Goal: Use online tool/utility: Utilize a website feature to perform a specific function

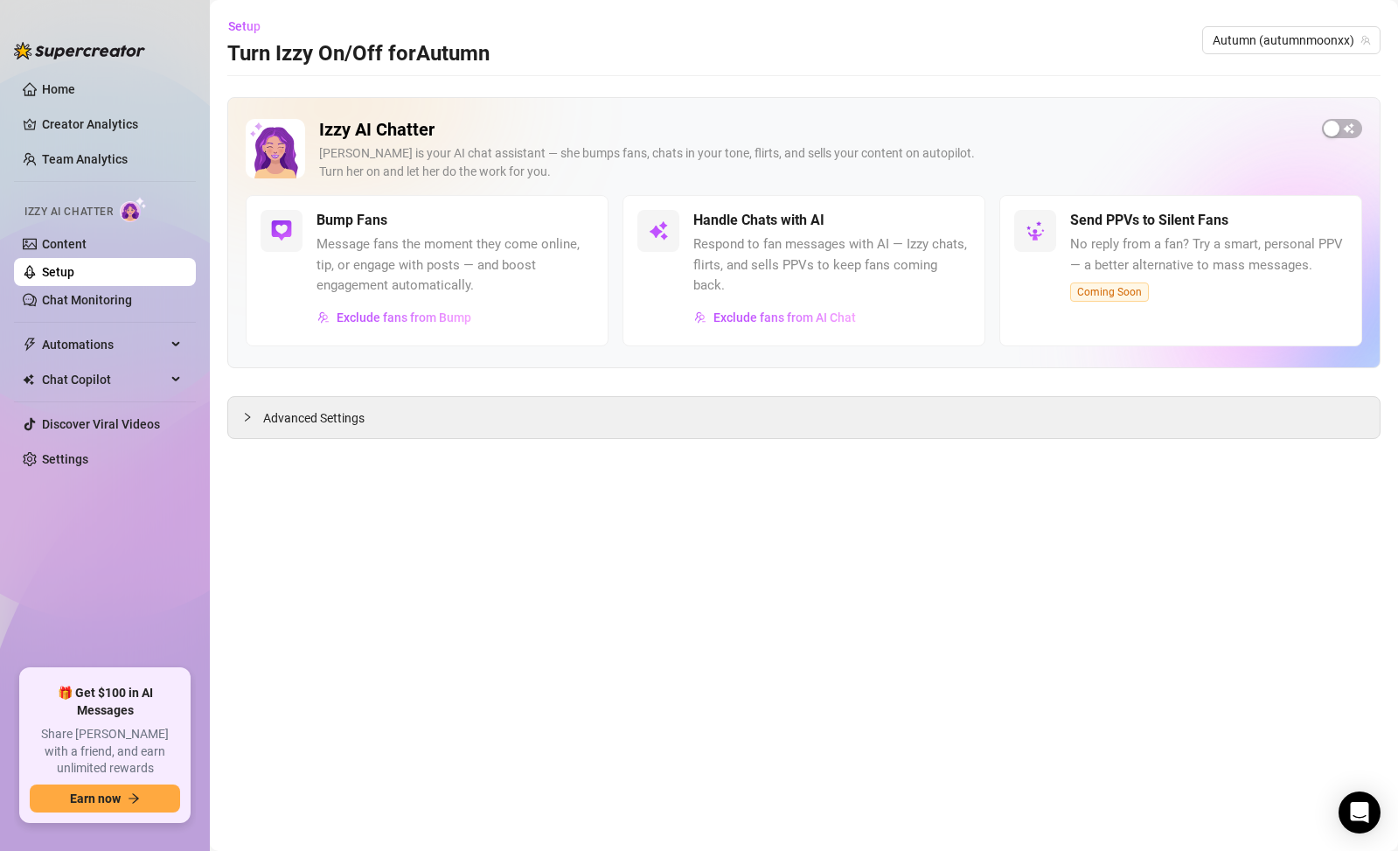
drag, startPoint x: 793, startPoint y: 210, endPoint x: 804, endPoint y: 211, distance: 11.4
click at [794, 210] on h5 "Handle Chats with AI" at bounding box center [758, 220] width 131 height 21
drag, startPoint x: 824, startPoint y: 231, endPoint x: 1084, endPoint y: 210, distance: 261.4
click at [843, 230] on div "Handle Chats with AI Respond to fan messages with AI — Izzy chats, flirts, and …" at bounding box center [831, 271] width 277 height 122
drag, startPoint x: 1030, startPoint y: 135, endPoint x: 1049, endPoint y: 131, distance: 19.6
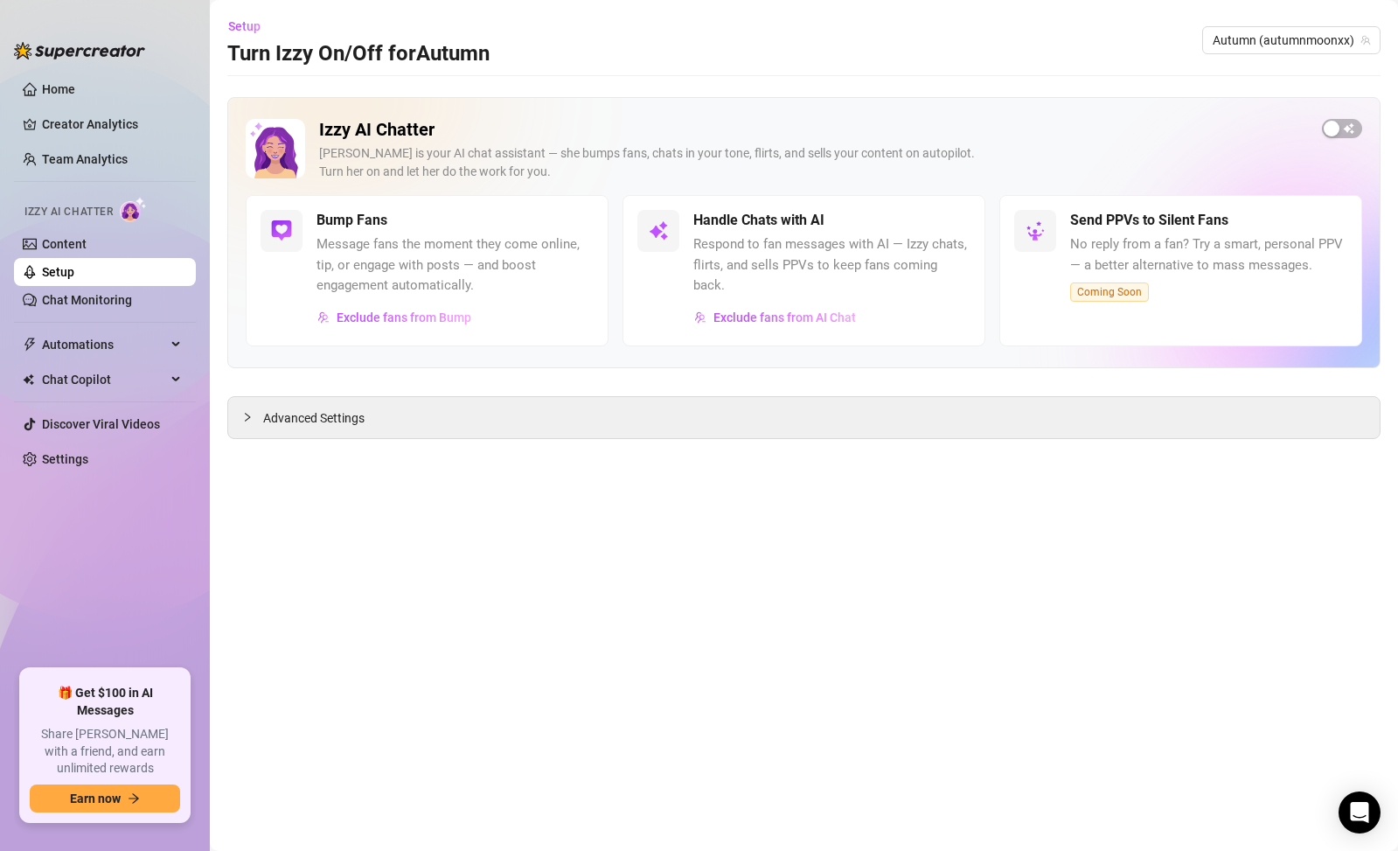
click at [1030, 135] on h2 "Izzy AI Chatter" at bounding box center [813, 130] width 989 height 22
drag, startPoint x: 1049, startPoint y: 131, endPoint x: 1172, endPoint y: 129, distance: 122.5
click at [1053, 130] on h2 "Izzy AI Chatter" at bounding box center [813, 130] width 989 height 22
click at [1339, 128] on div "button" at bounding box center [1332, 129] width 16 height 16
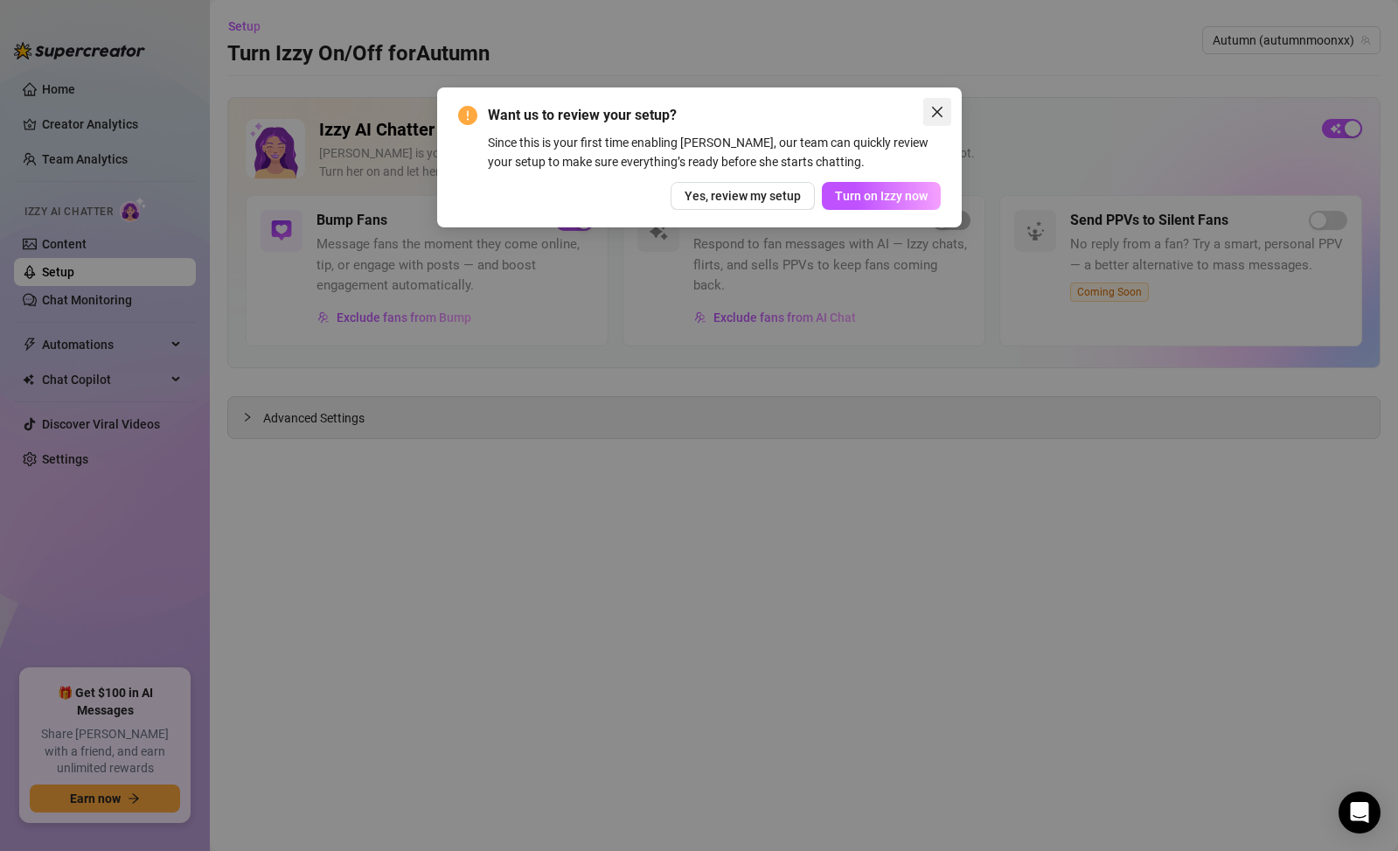
click at [930, 121] on button "Close" at bounding box center [937, 112] width 28 height 28
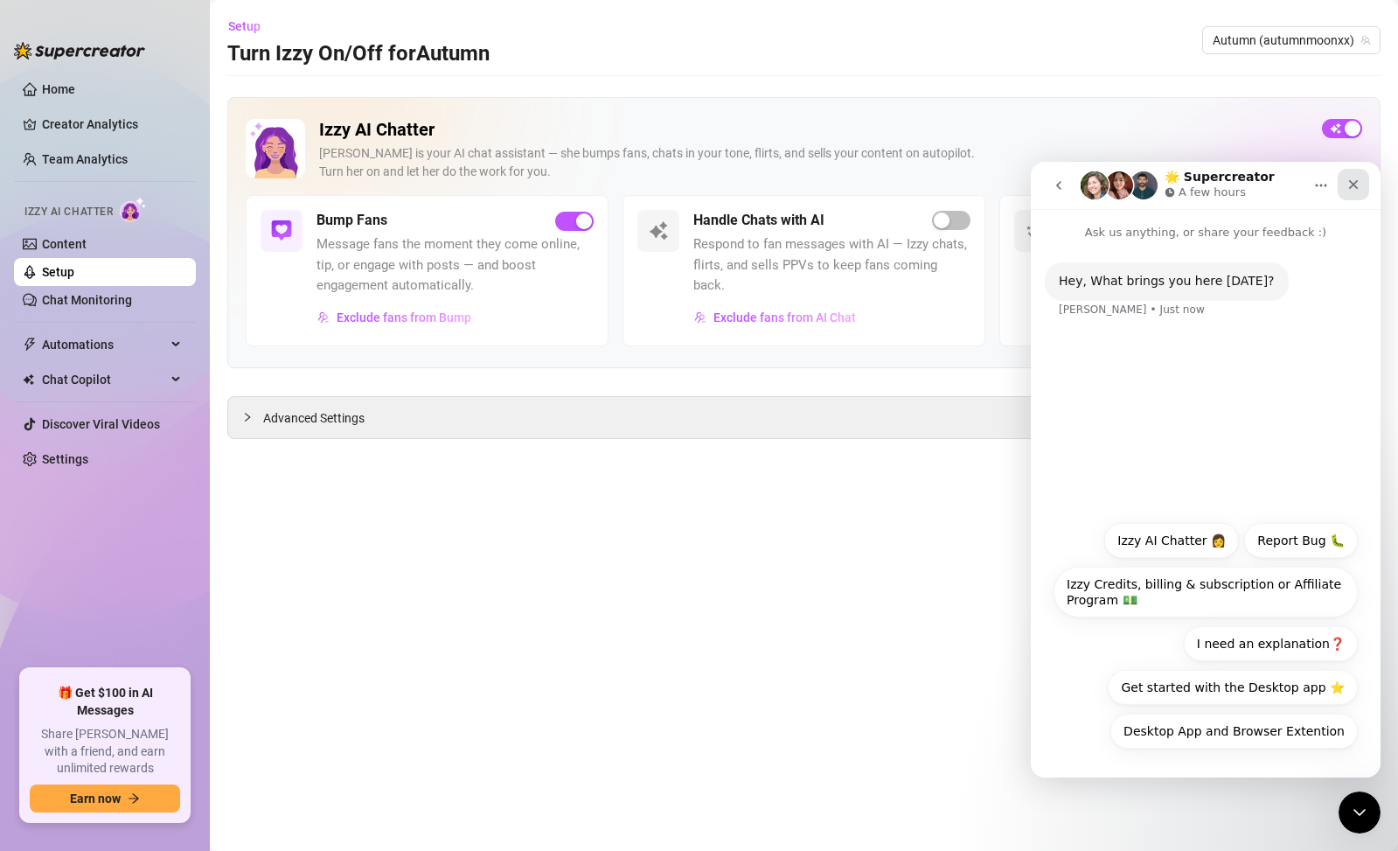
click at [1342, 169] on div "Close" at bounding box center [1353, 184] width 31 height 31
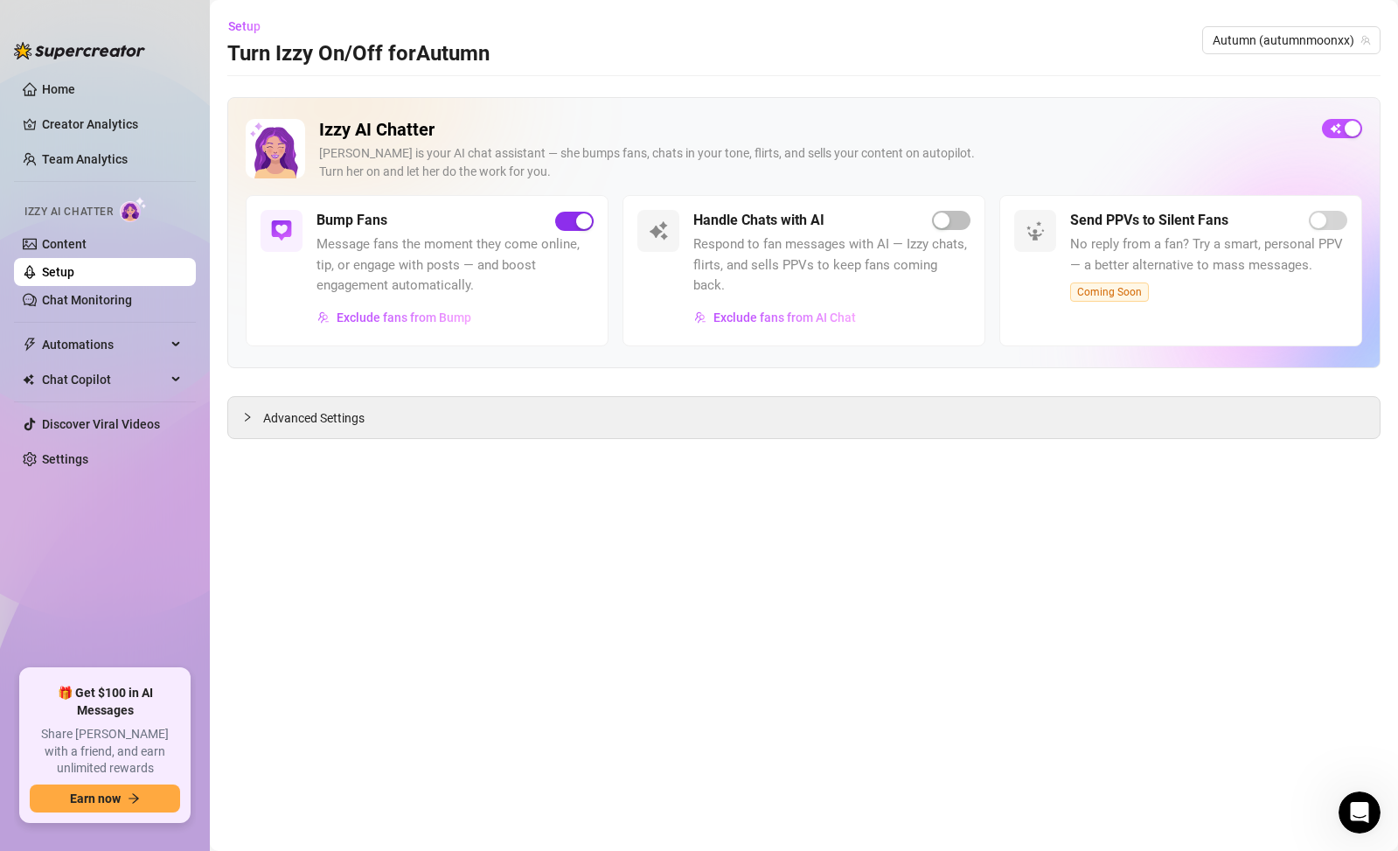
click at [584, 222] on div "button" at bounding box center [584, 221] width 16 height 16
click at [1373, 119] on div "Izzy AI Chatter [PERSON_NAME] is your AI chat assistant — she bumps fans, chats…" at bounding box center [803, 232] width 1153 height 271
click at [1352, 129] on span "button" at bounding box center [1342, 128] width 40 height 19
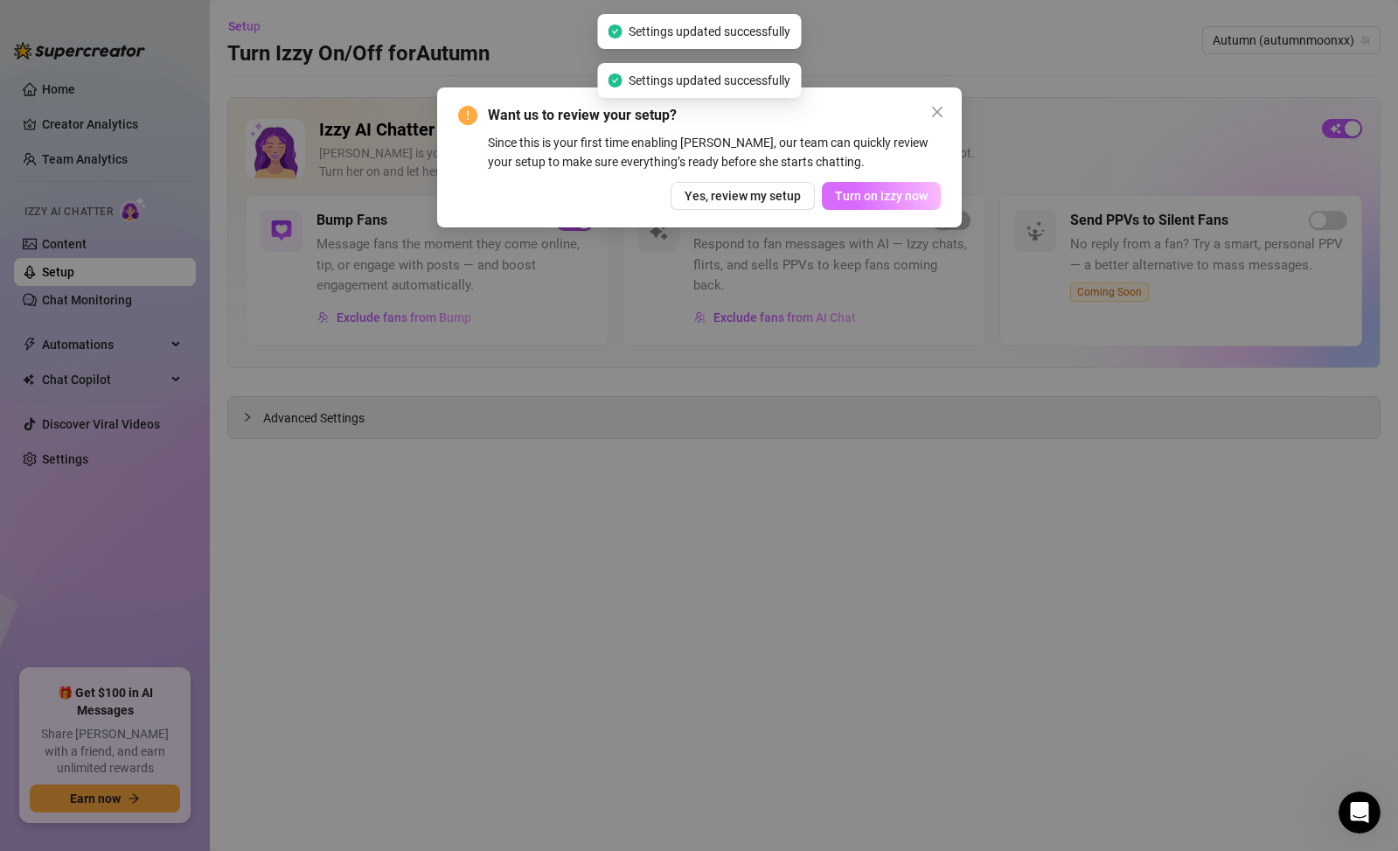
click at [898, 187] on button "Turn on Izzy now" at bounding box center [881, 196] width 119 height 28
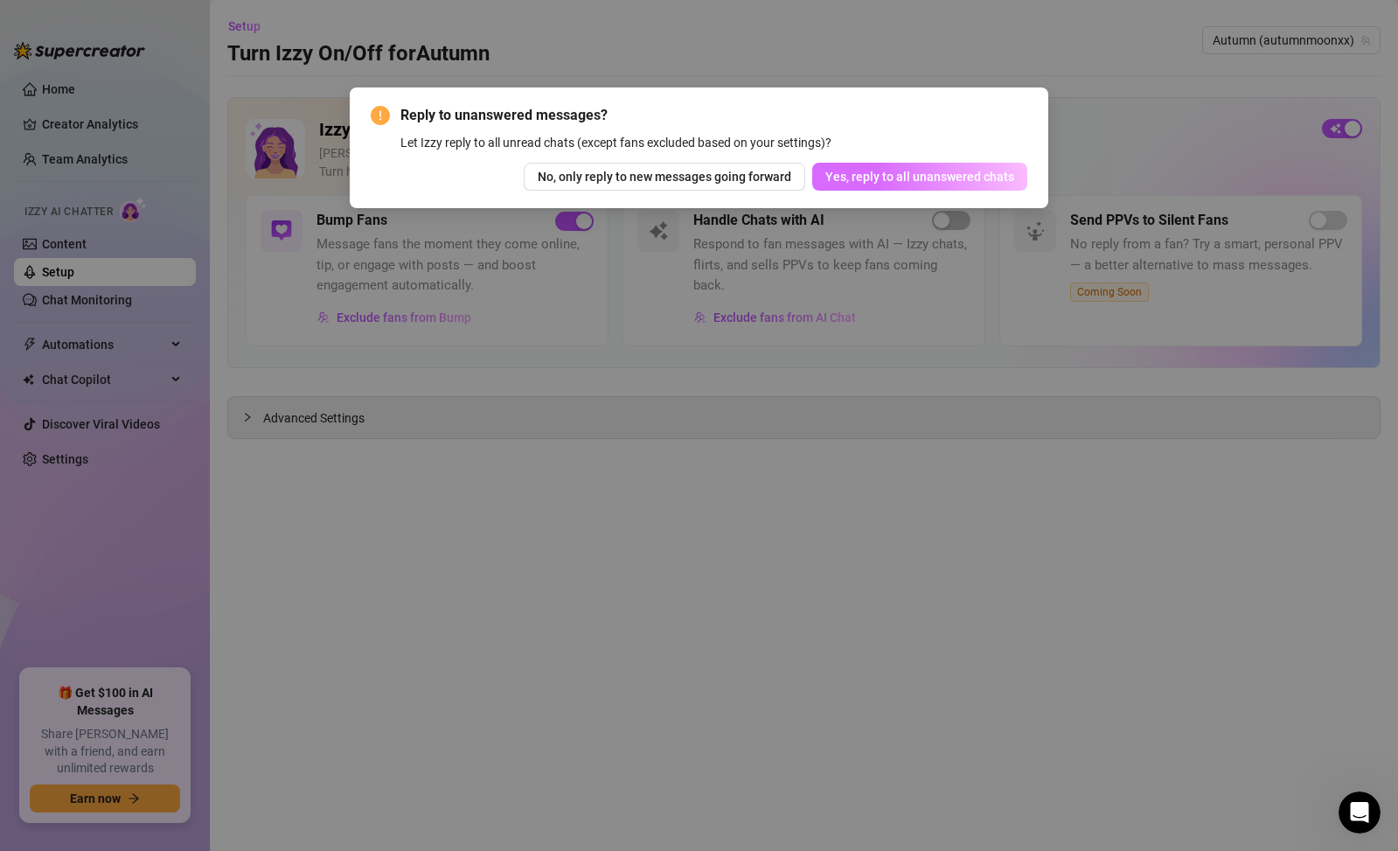
click at [941, 182] on span "Yes, reply to all unanswered chats" at bounding box center [919, 177] width 189 height 14
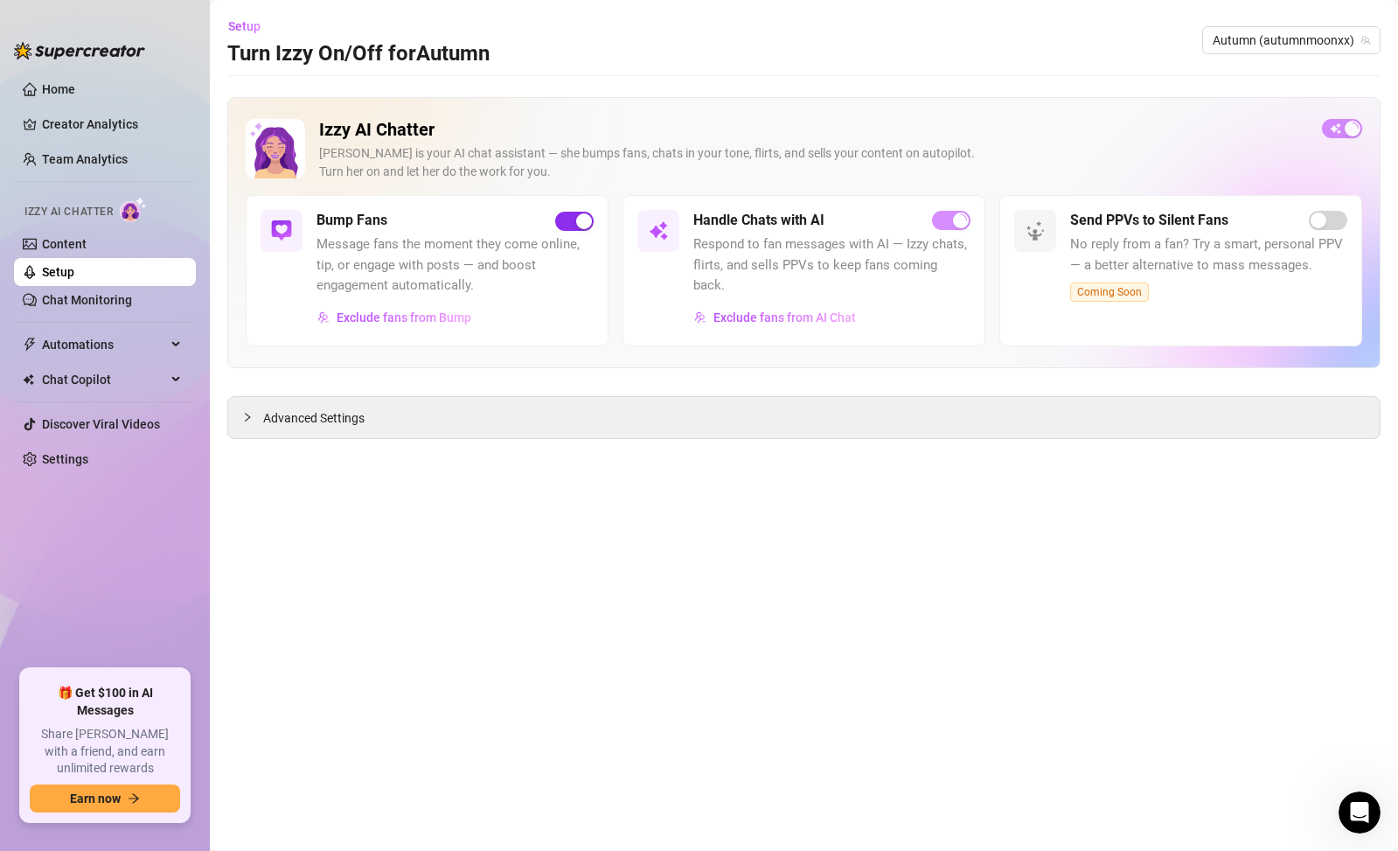
click at [579, 220] on div "button" at bounding box center [584, 221] width 16 height 16
